Goal: Check status: Check status

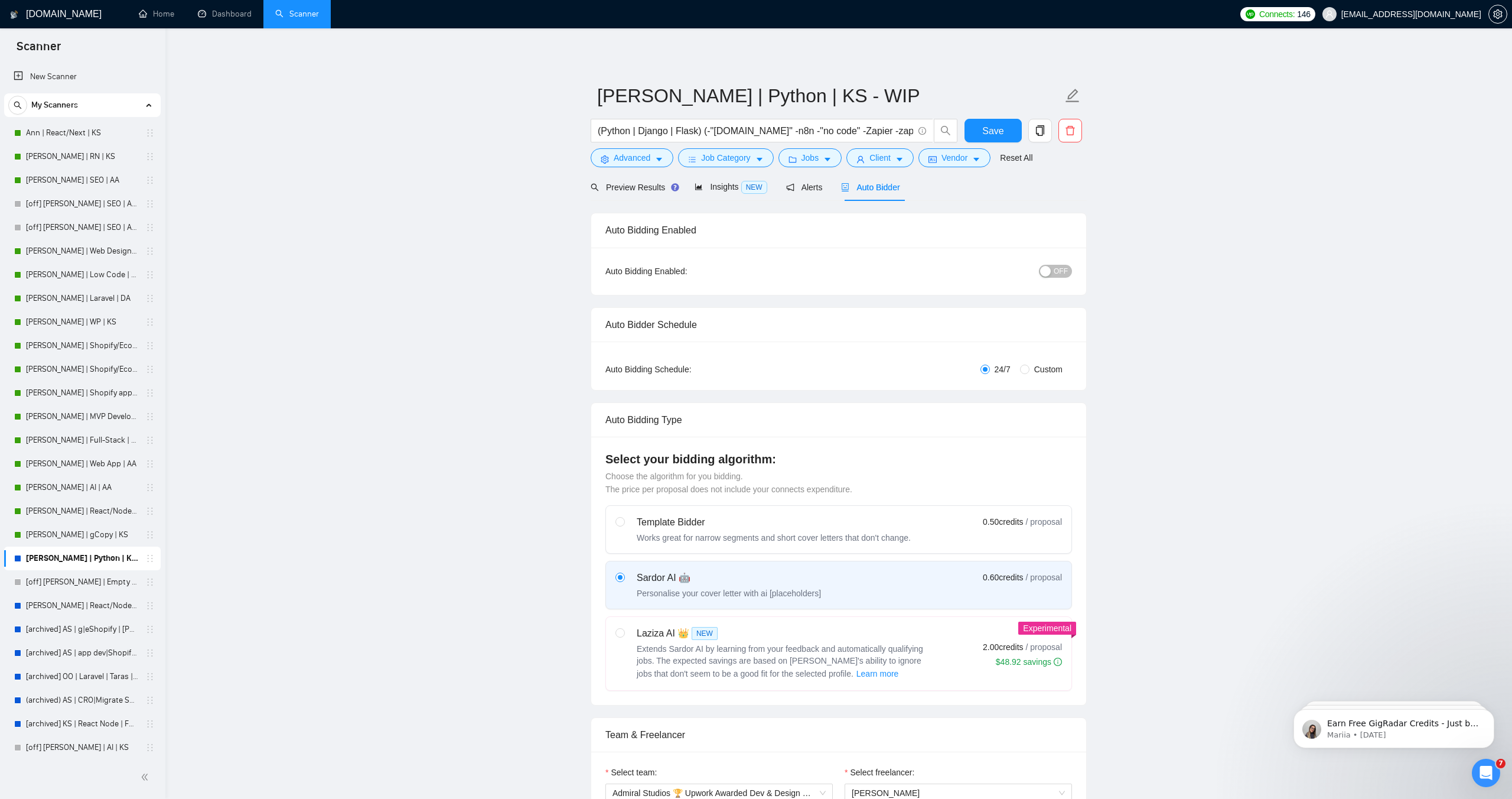
scroll to position [240, 0]
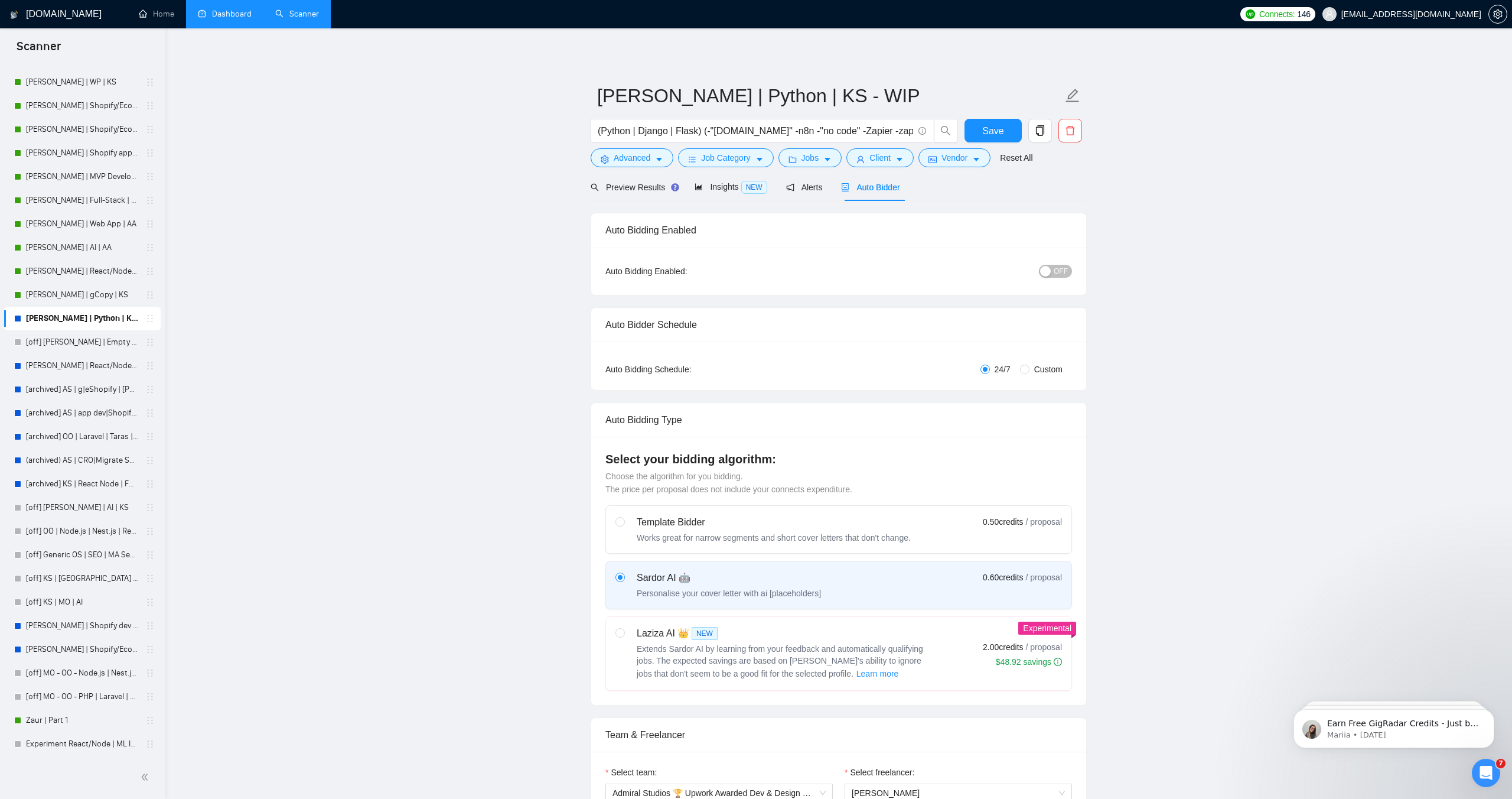
click at [218, 12] on link "Dashboard" at bounding box center [225, 13] width 54 height 10
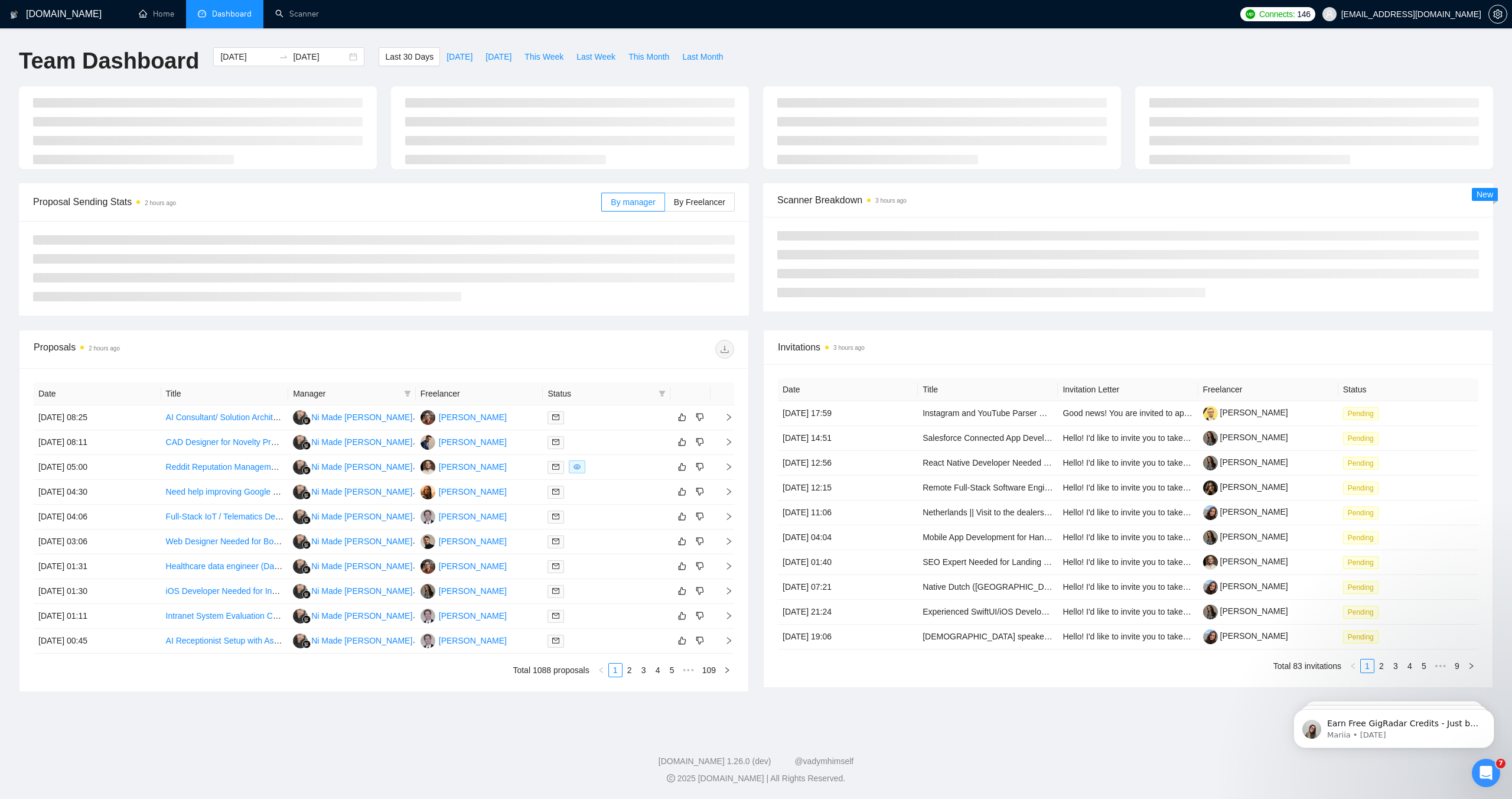
type input "[DATE]"
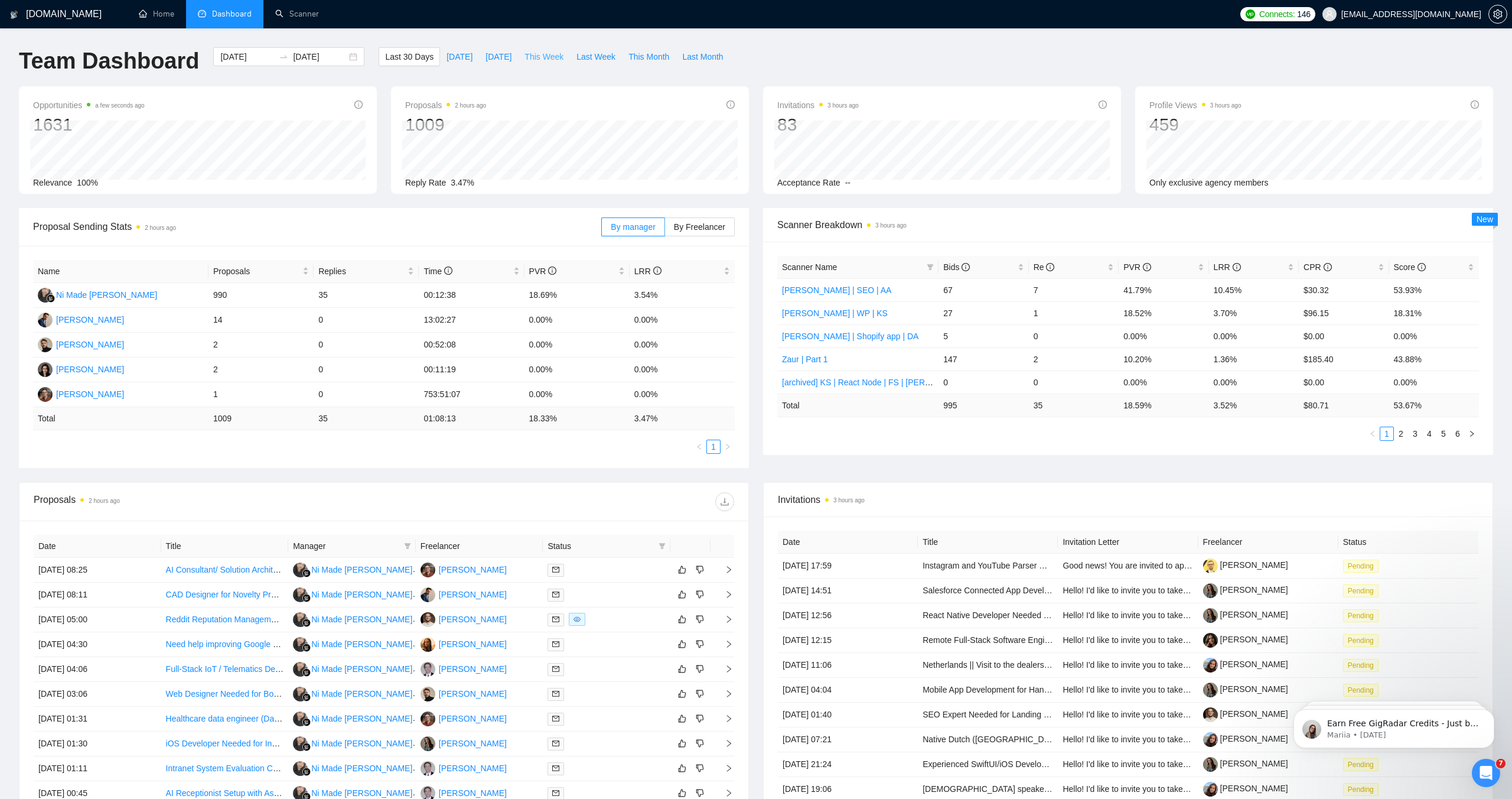
click at [559, 57] on span "This Week" at bounding box center [544, 57] width 39 height 13
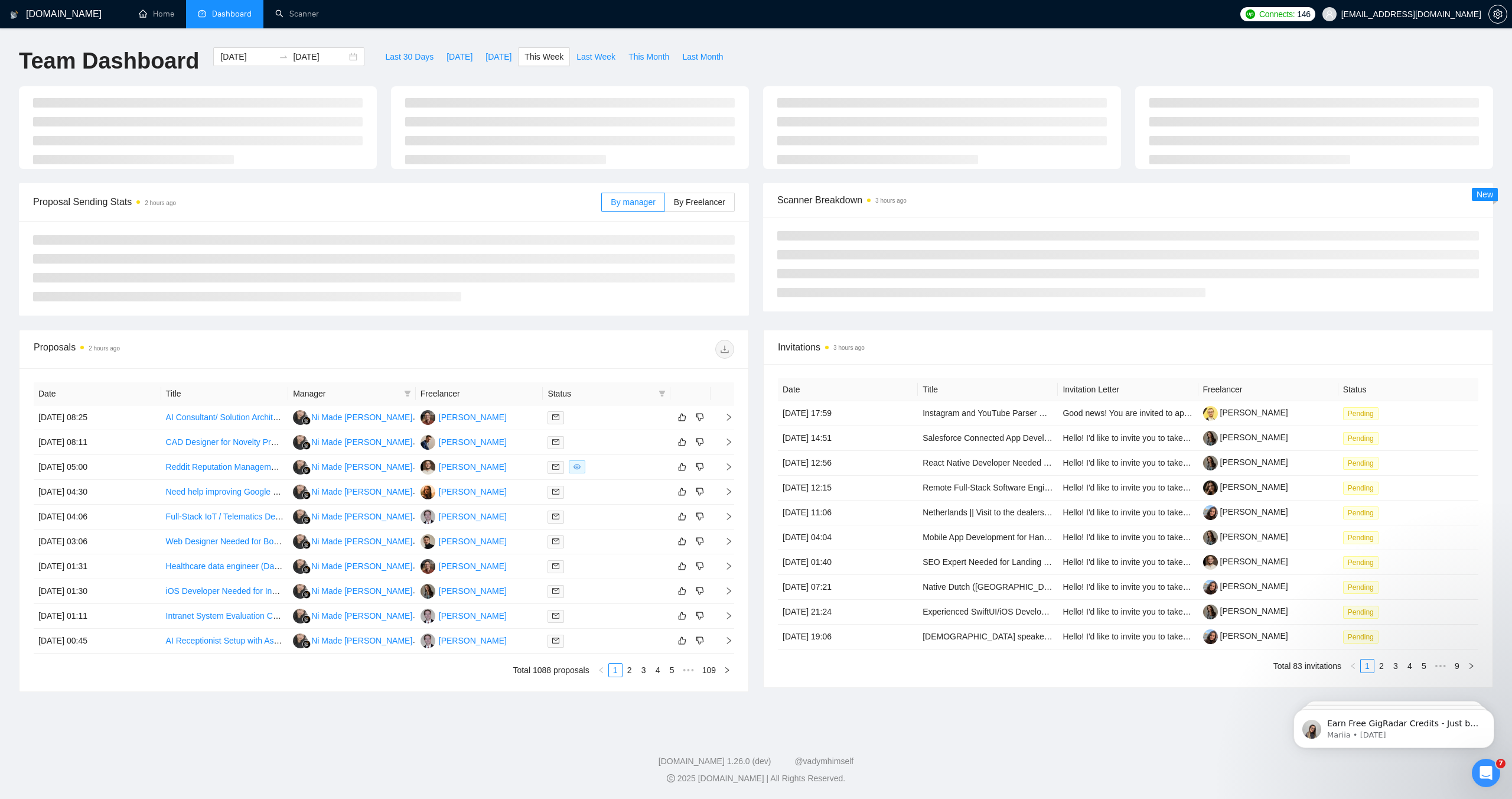
type input "[DATE]"
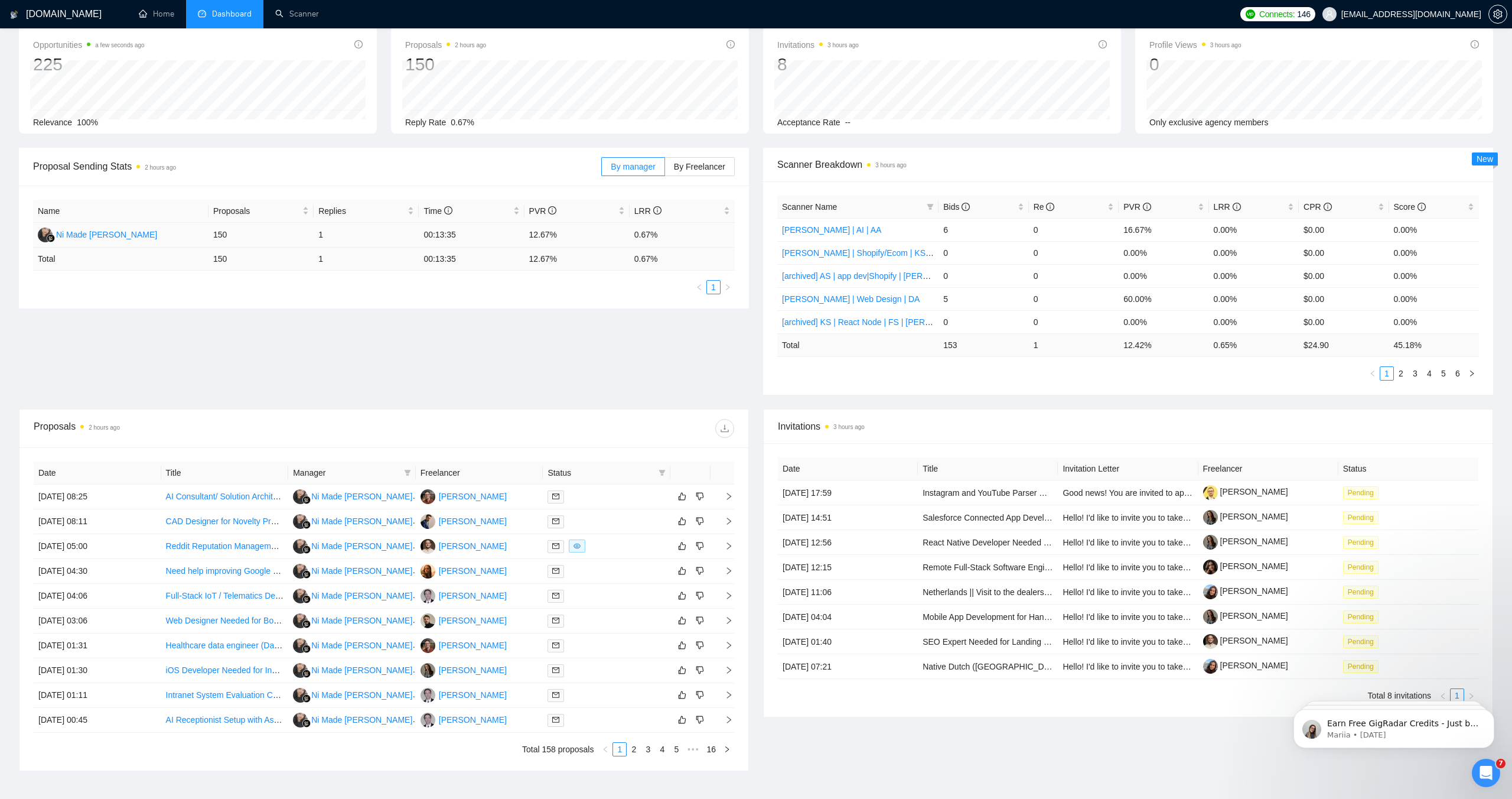
scroll to position [57, 0]
